Goal: Information Seeking & Learning: Compare options

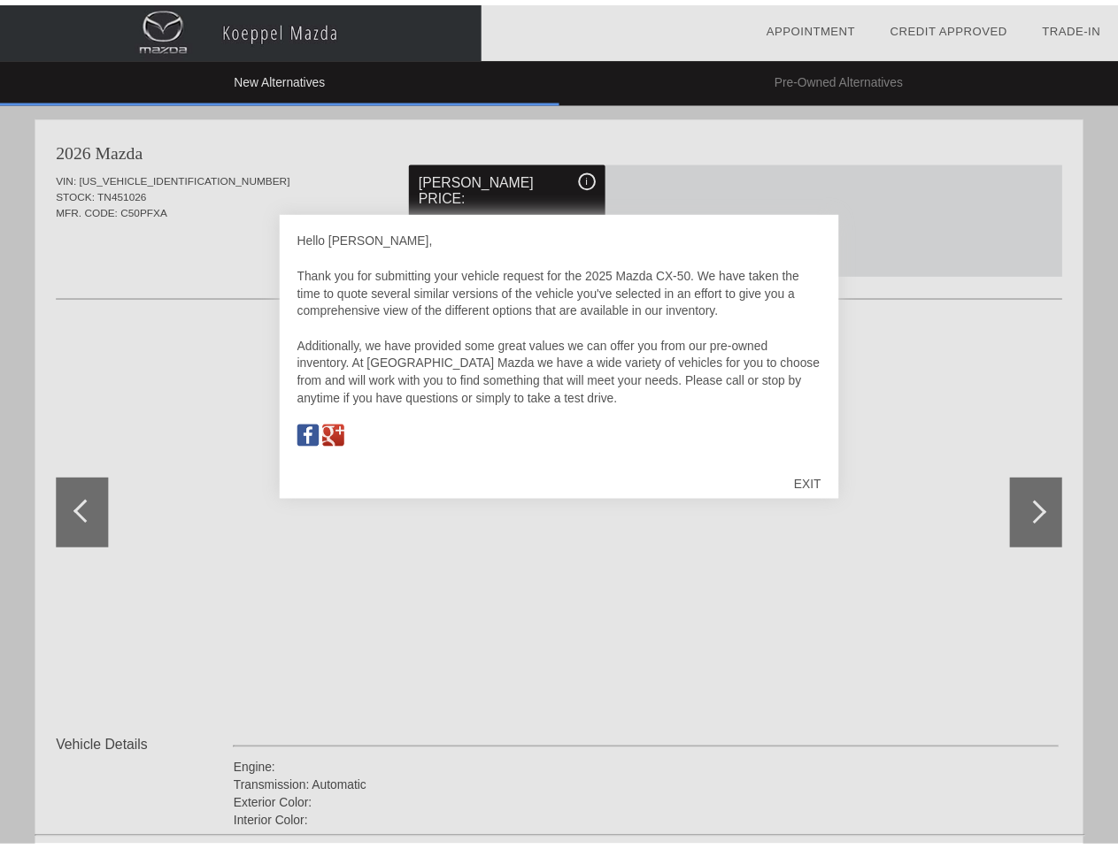
scroll to position [823, 0]
